Goal: Information Seeking & Learning: Learn about a topic

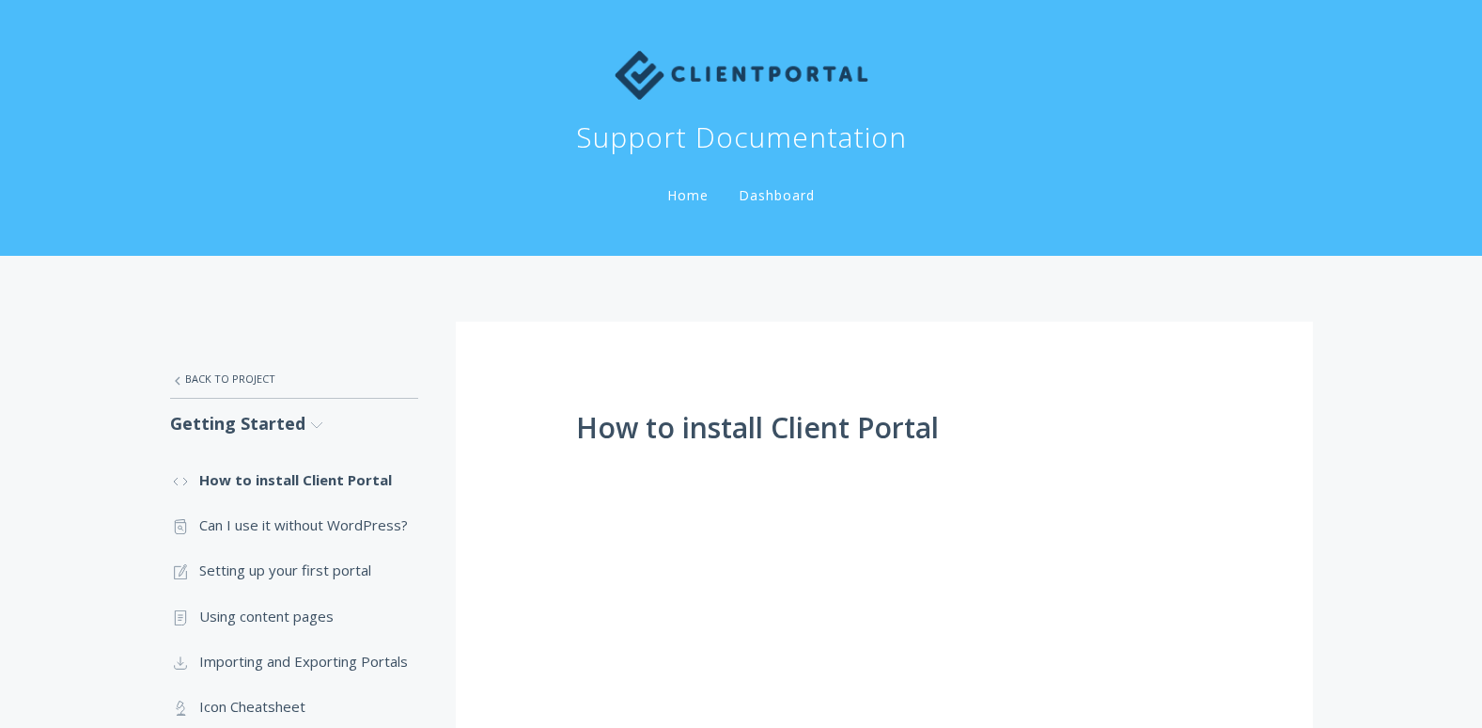
click at [664, 186] on link "Home" at bounding box center [688, 195] width 49 height 18
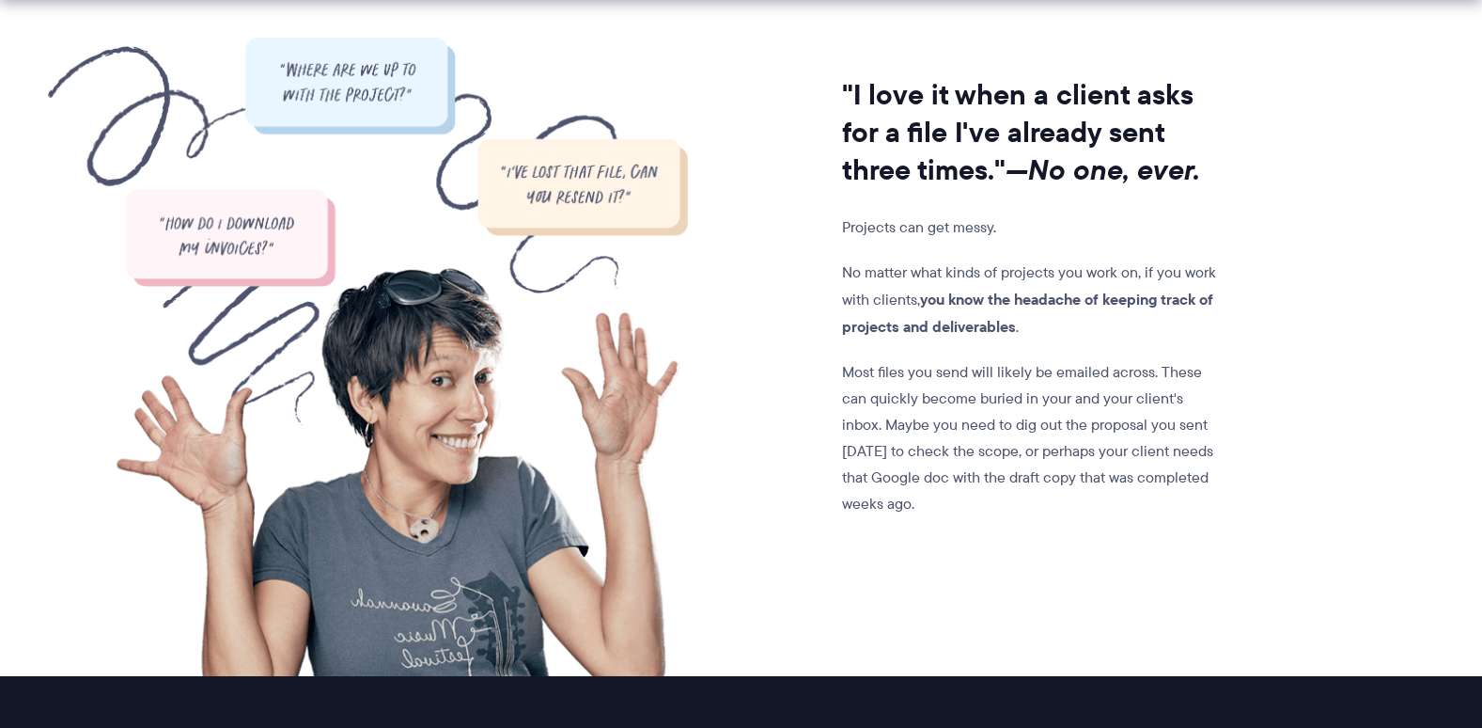
scroll to position [2068, 0]
